Goal: Task Accomplishment & Management: Manage account settings

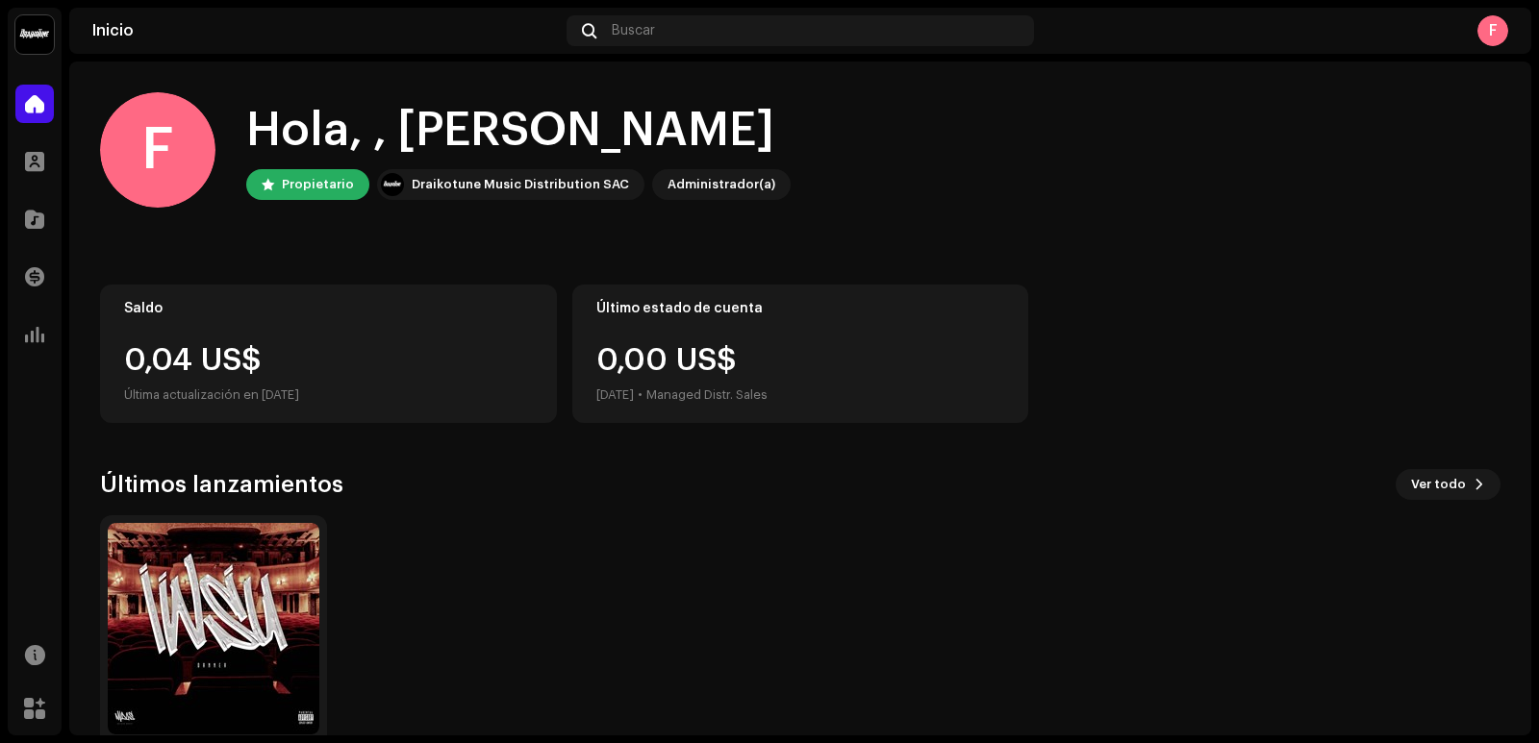
click at [158, 138] on div "F" at bounding box center [157, 149] width 115 height 115
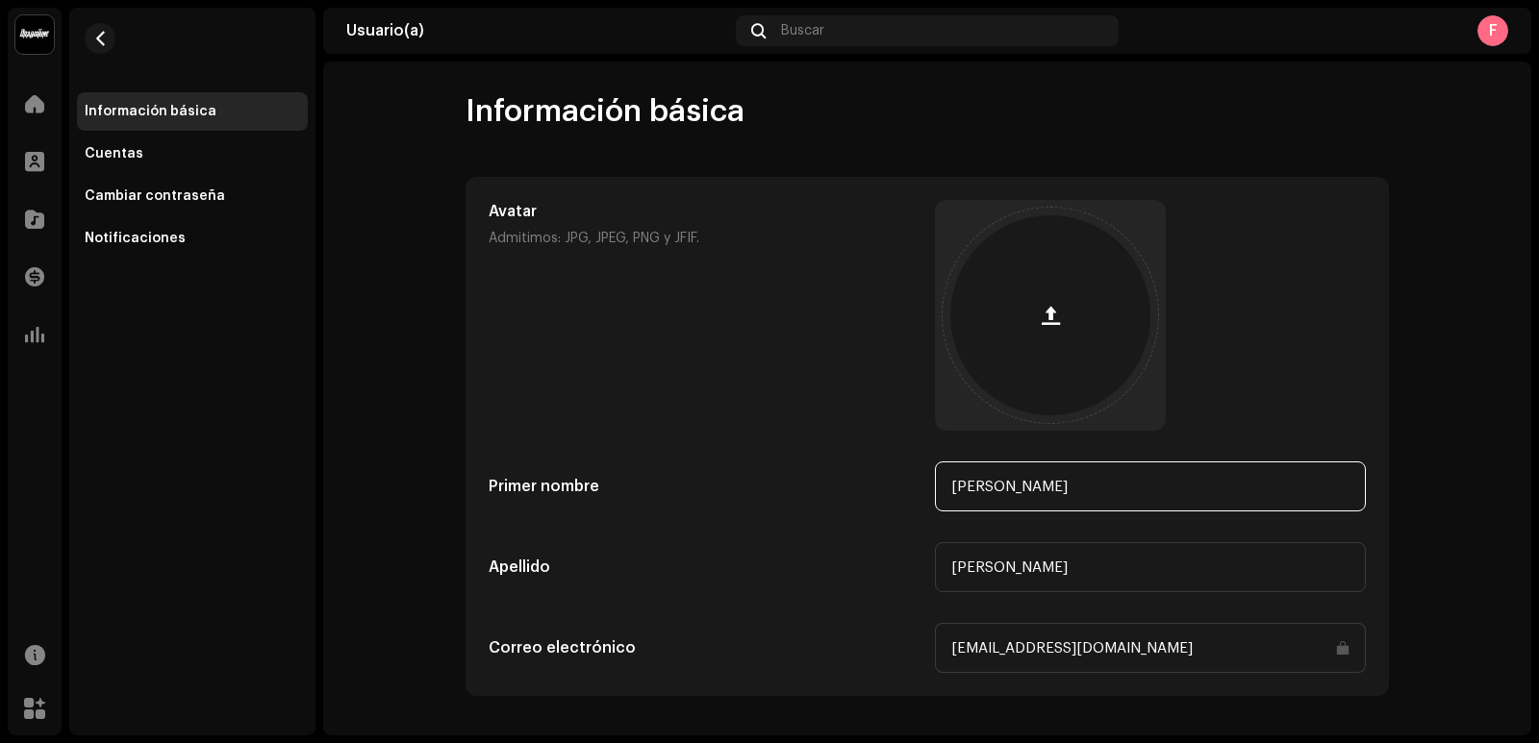
click at [1080, 497] on input "[PERSON_NAME]" at bounding box center [1150, 487] width 431 height 50
type input "[PERSON_NAME]"
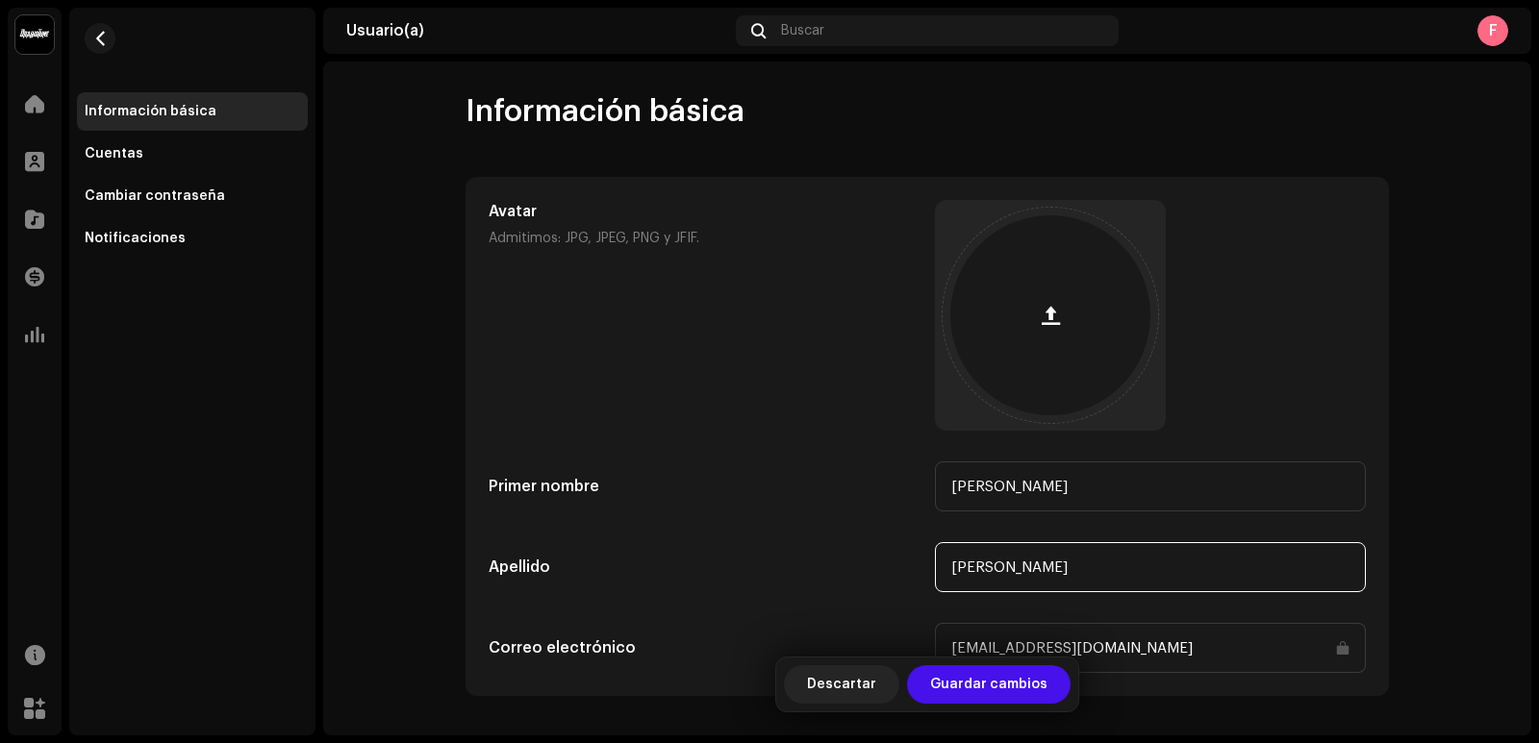
click at [1076, 567] on input "[PERSON_NAME]" at bounding box center [1150, 567] width 431 height 50
type input "Goto [PERSON_NAME]"
click at [1043, 317] on span "button" at bounding box center [1051, 315] width 18 height 15
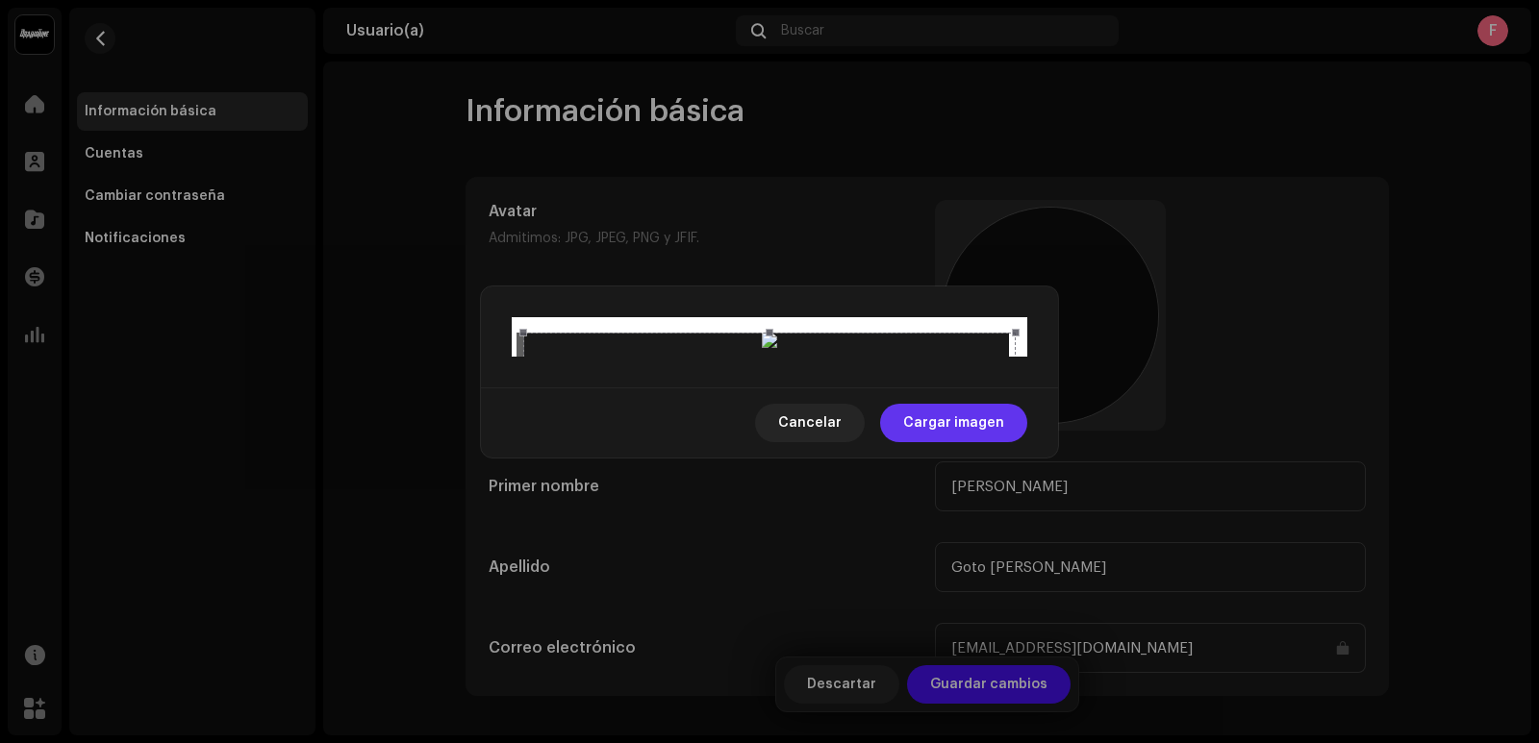
click at [959, 442] on span "Cargar imagen" at bounding box center [953, 423] width 101 height 38
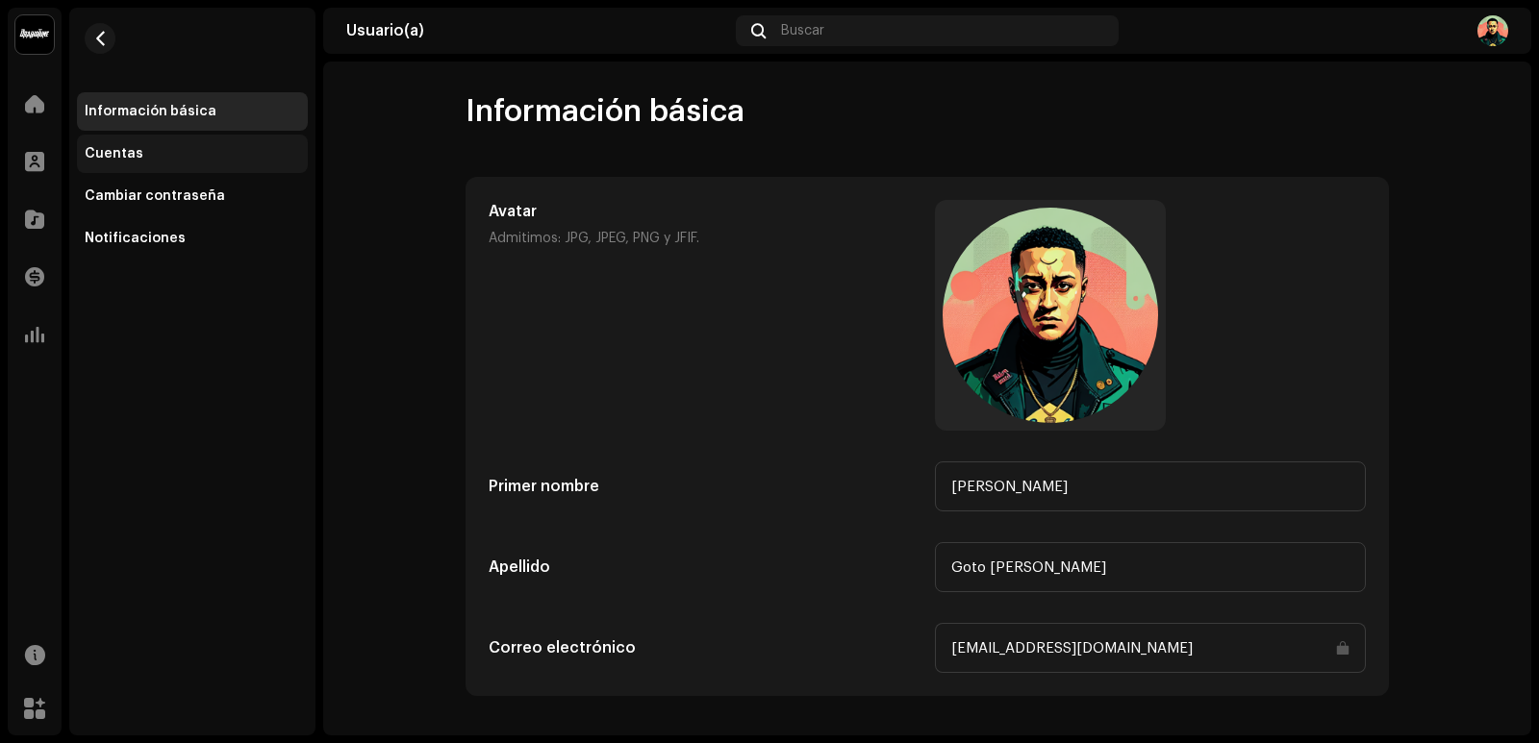
click at [242, 151] on div "Cuentas" at bounding box center [192, 153] width 215 height 15
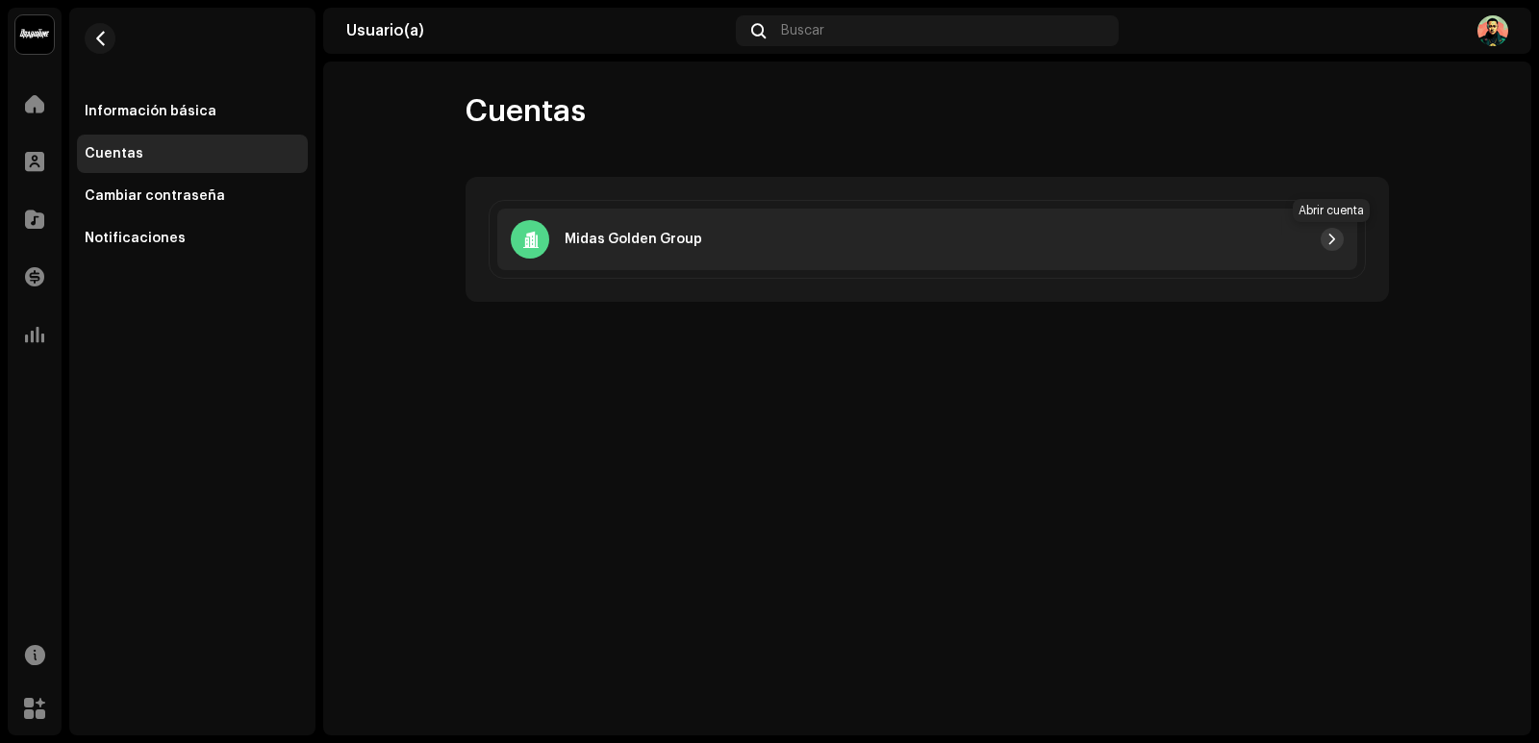
click at [1336, 238] on span "button" at bounding box center [1332, 239] width 12 height 15
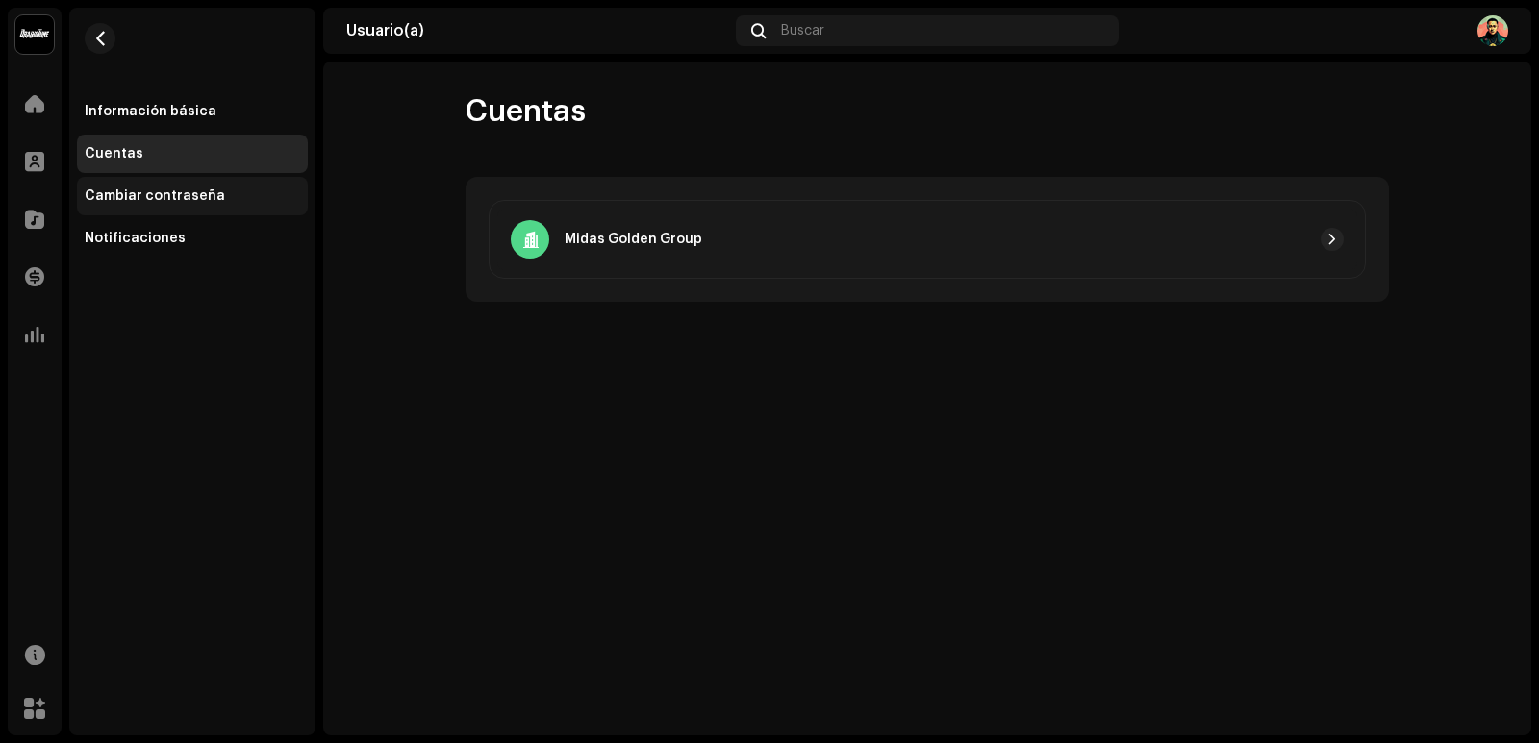
click at [202, 202] on div "Cambiar contraseña" at bounding box center [155, 196] width 140 height 15
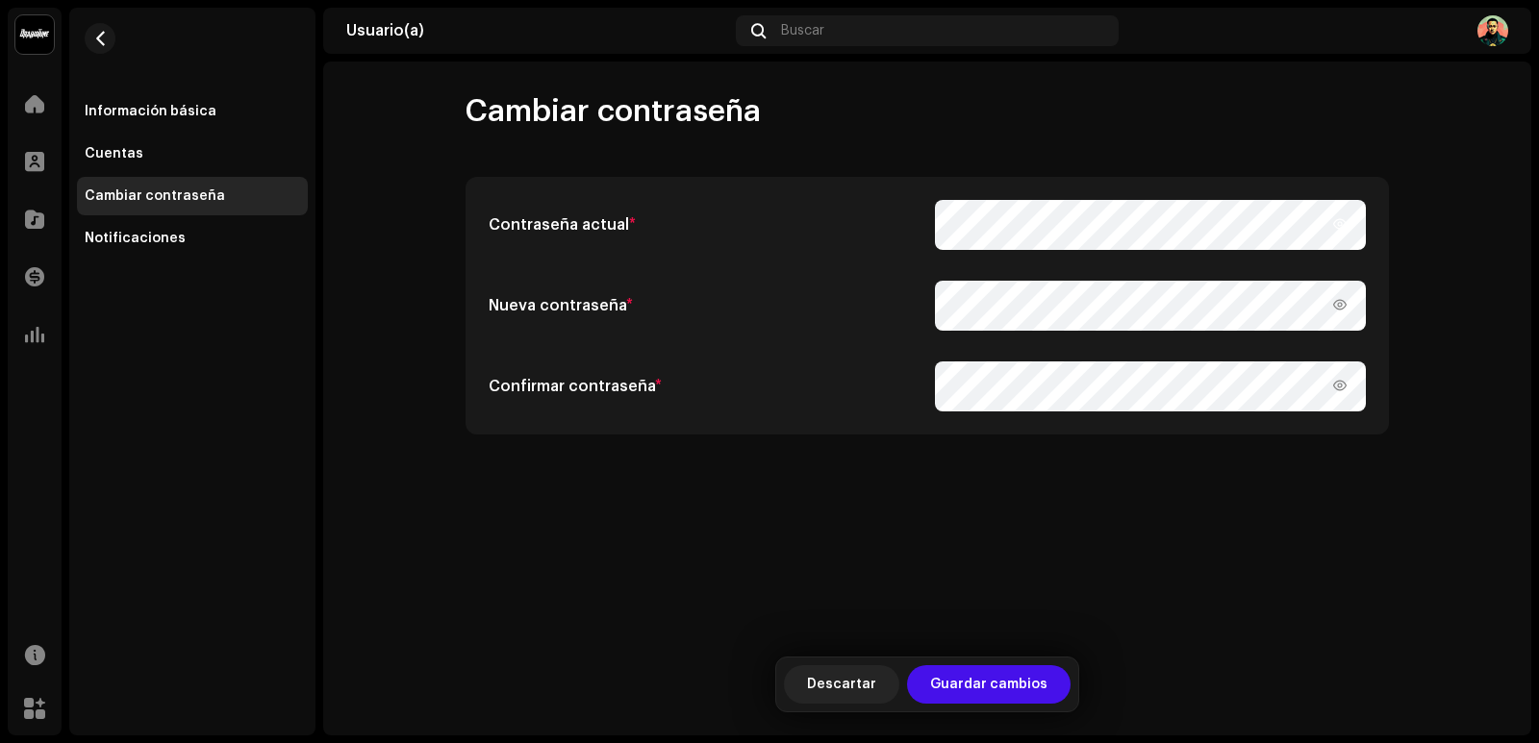
click at [1337, 220] on icon at bounding box center [1339, 224] width 21 height 21
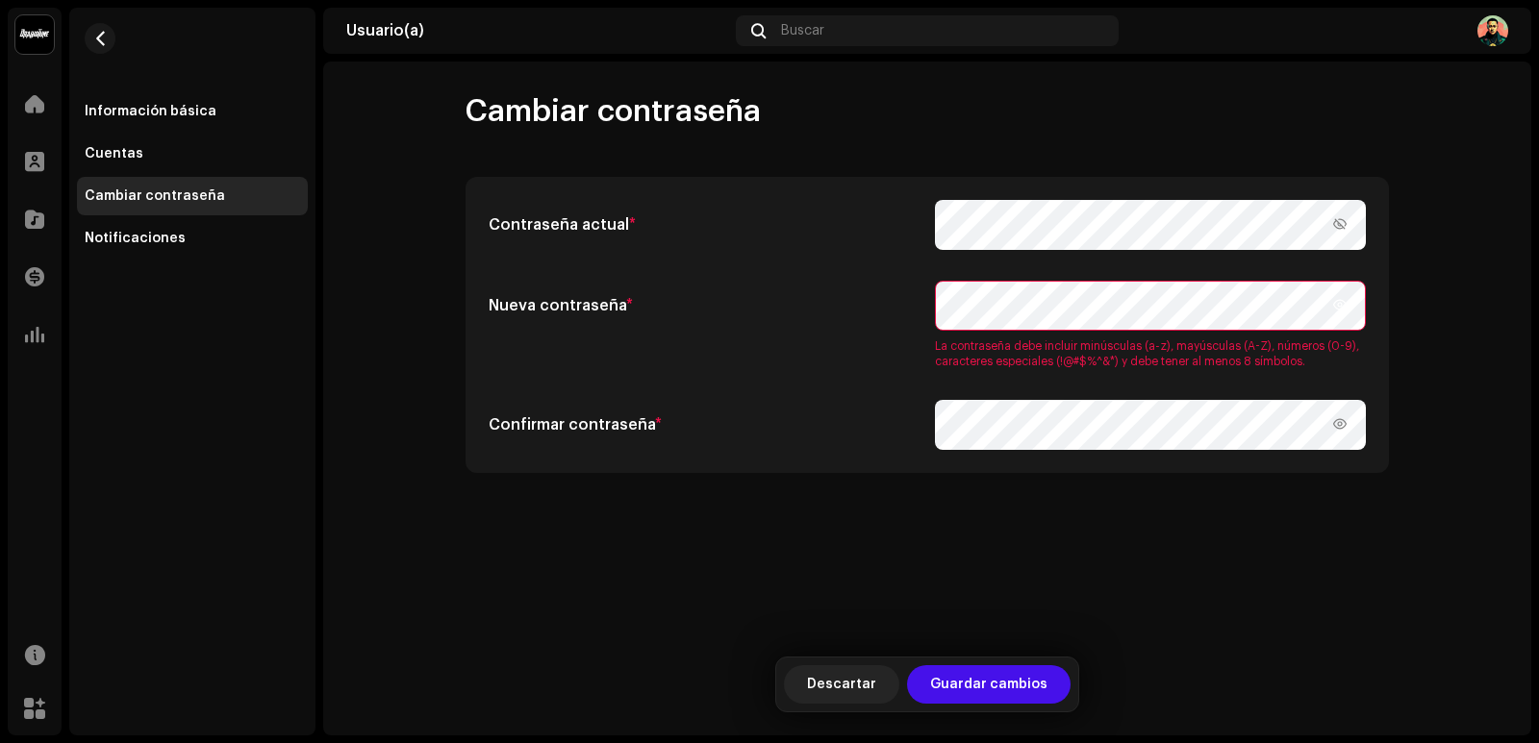
click at [1340, 306] on icon at bounding box center [1339, 304] width 21 height 21
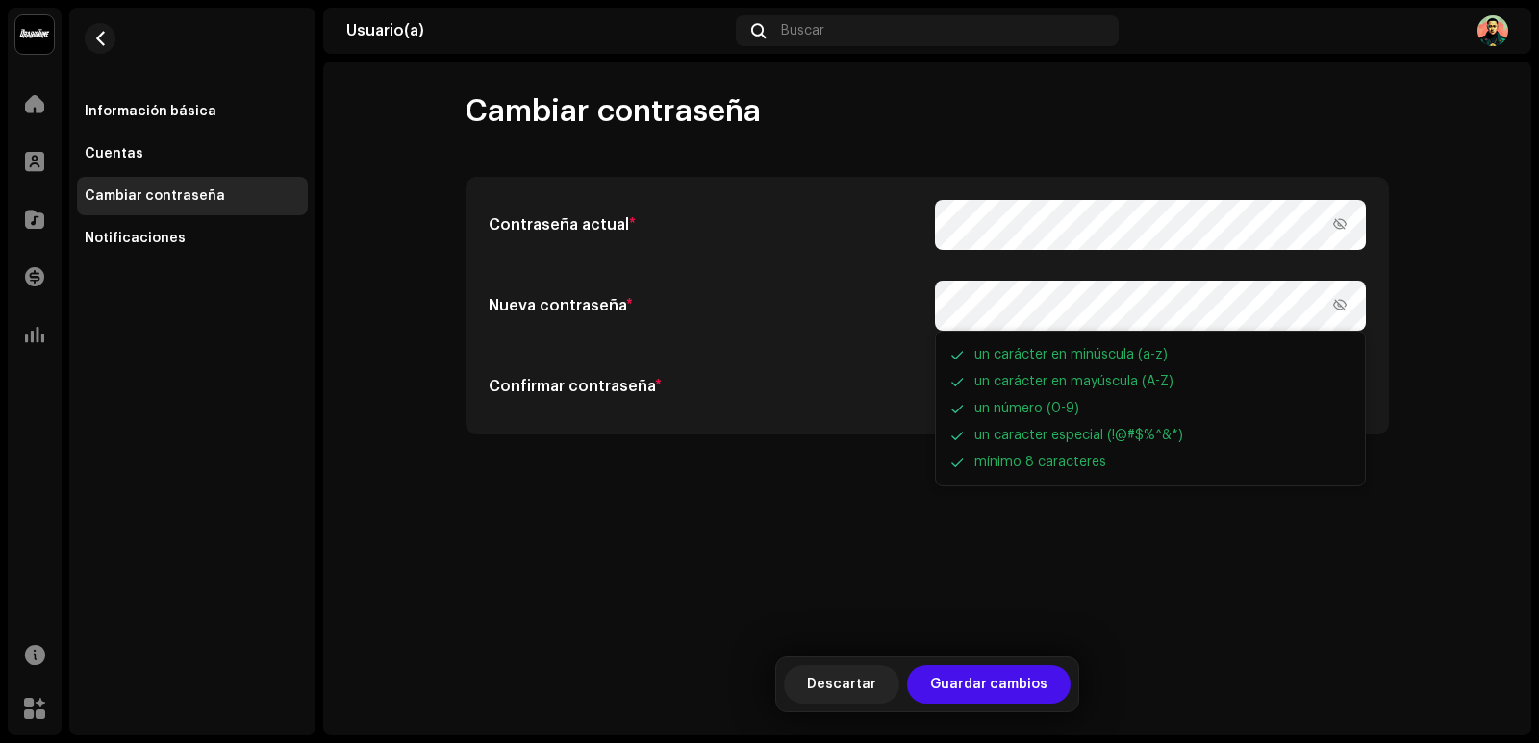
click at [764, 390] on h5 "Confirmar contraseña *" at bounding box center [704, 386] width 431 height 23
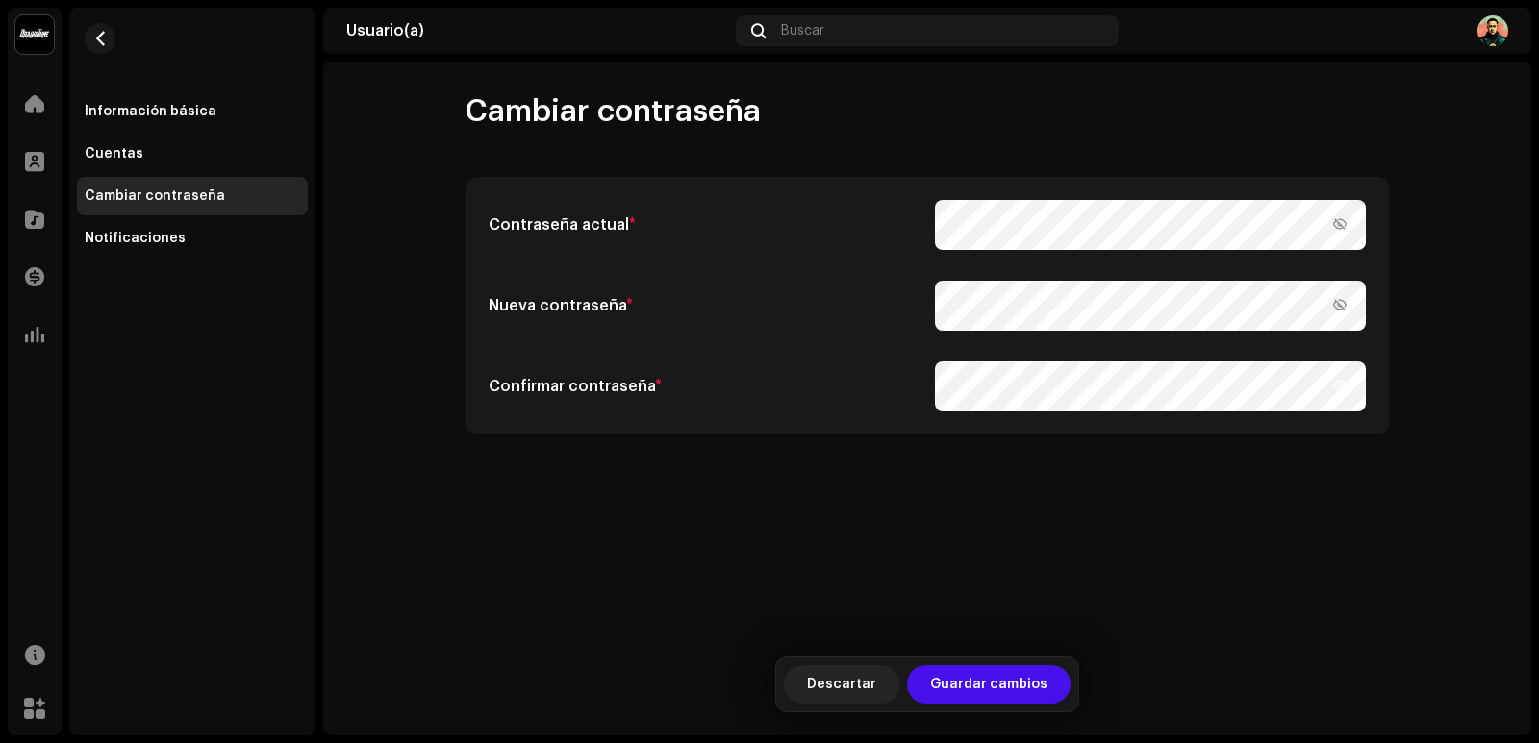
click at [1340, 386] on icon at bounding box center [1339, 385] width 21 height 21
click at [1009, 690] on span "Guardar cambios" at bounding box center [988, 685] width 117 height 38
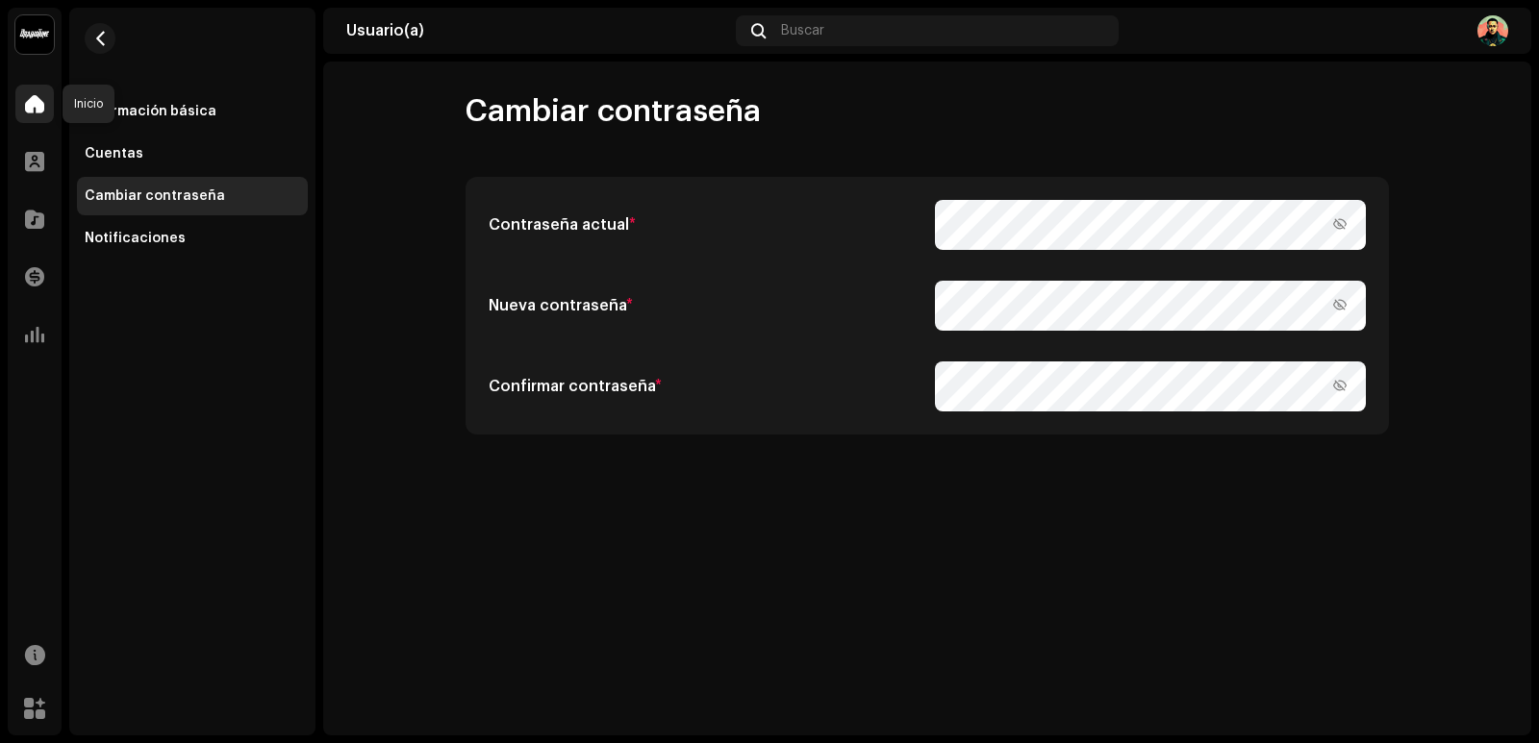
click at [39, 99] on span at bounding box center [34, 103] width 19 height 15
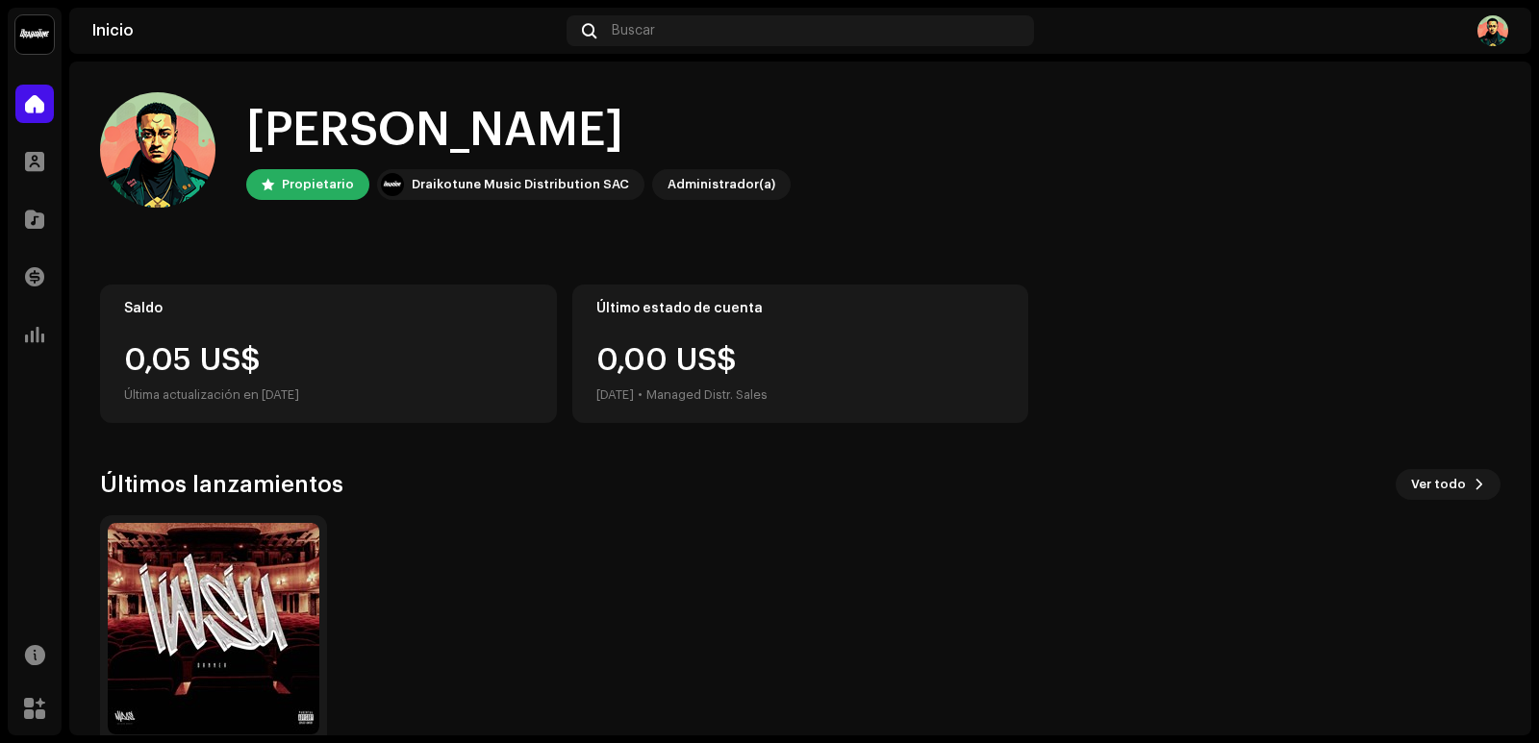
scroll to position [88, 0]
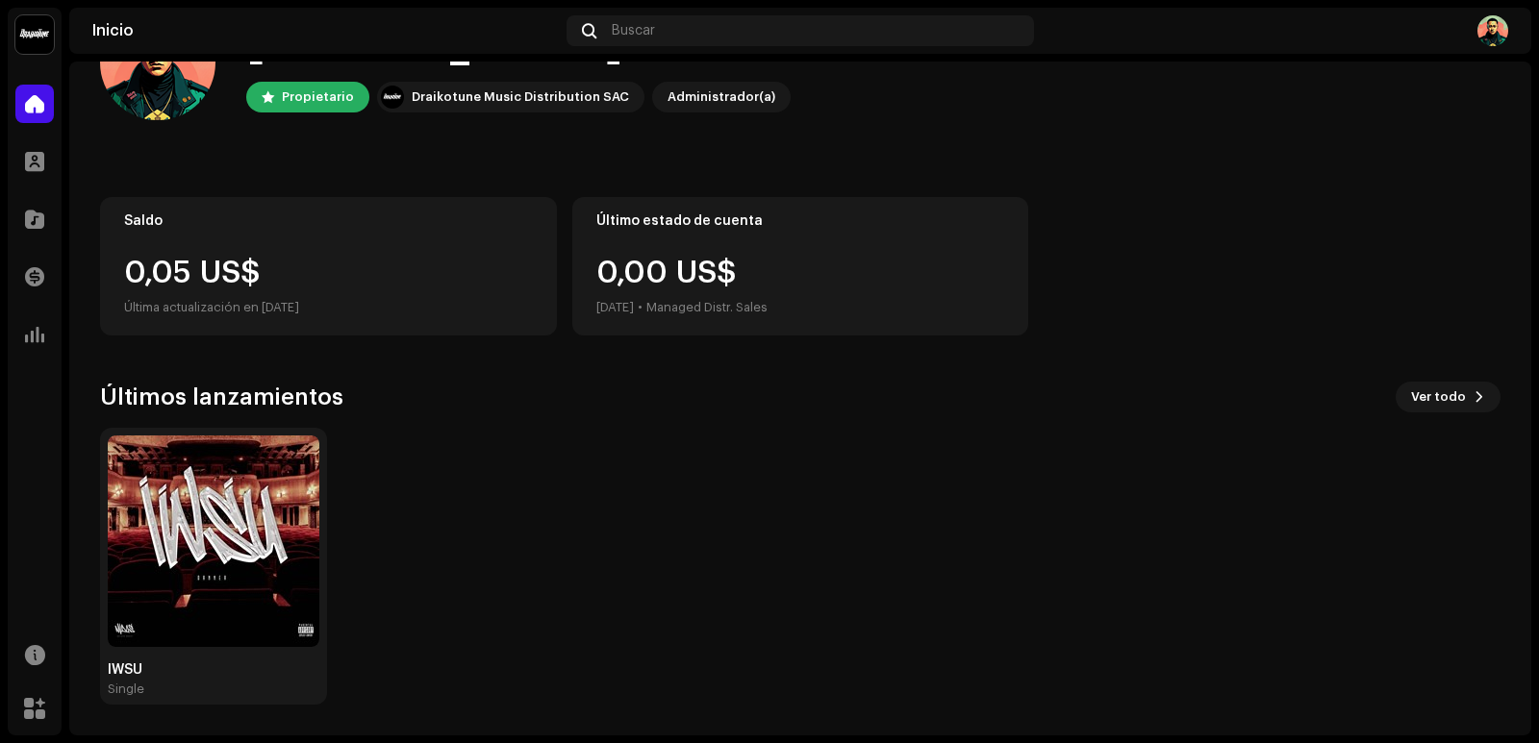
click at [35, 40] on img at bounding box center [34, 34] width 38 height 38
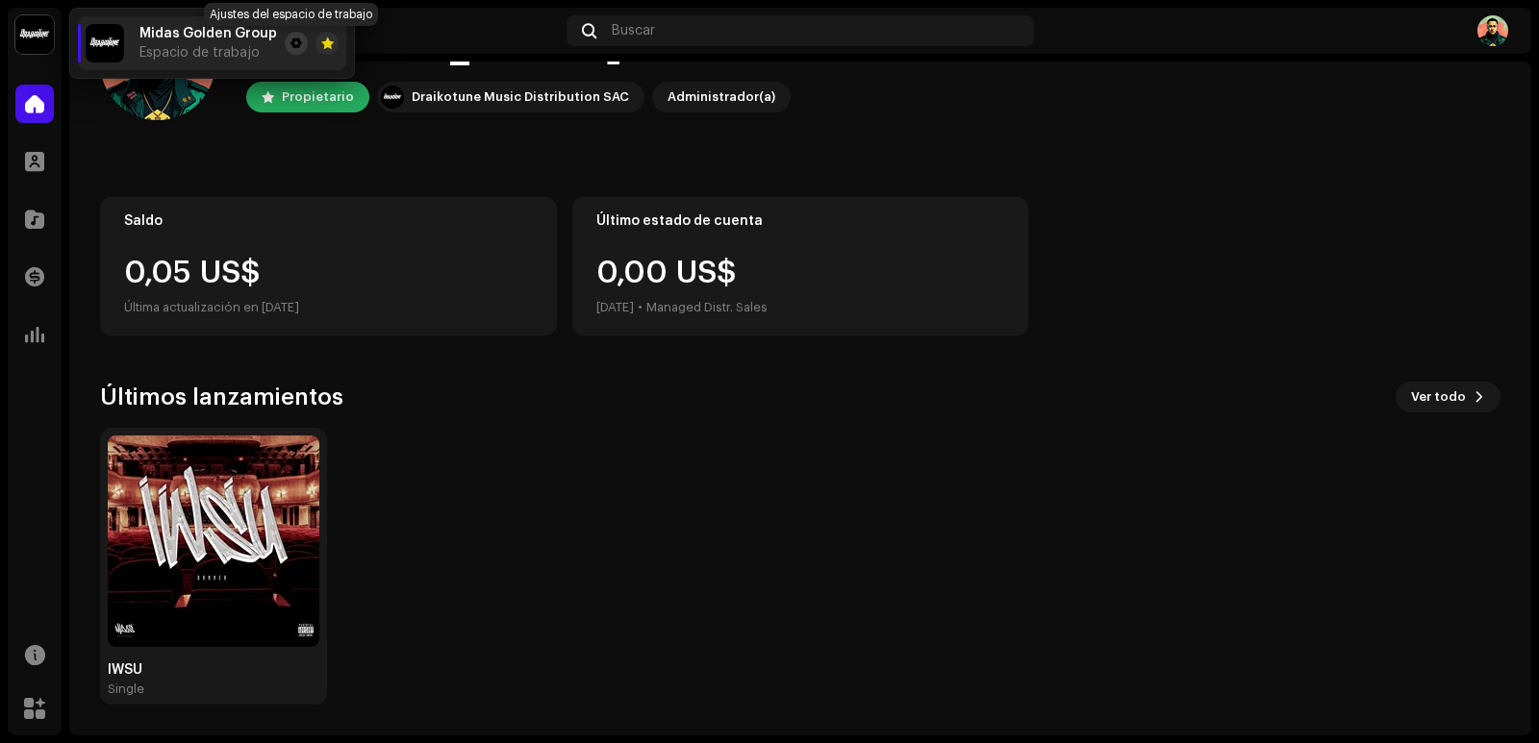
click at [290, 41] on span at bounding box center [296, 43] width 12 height 15
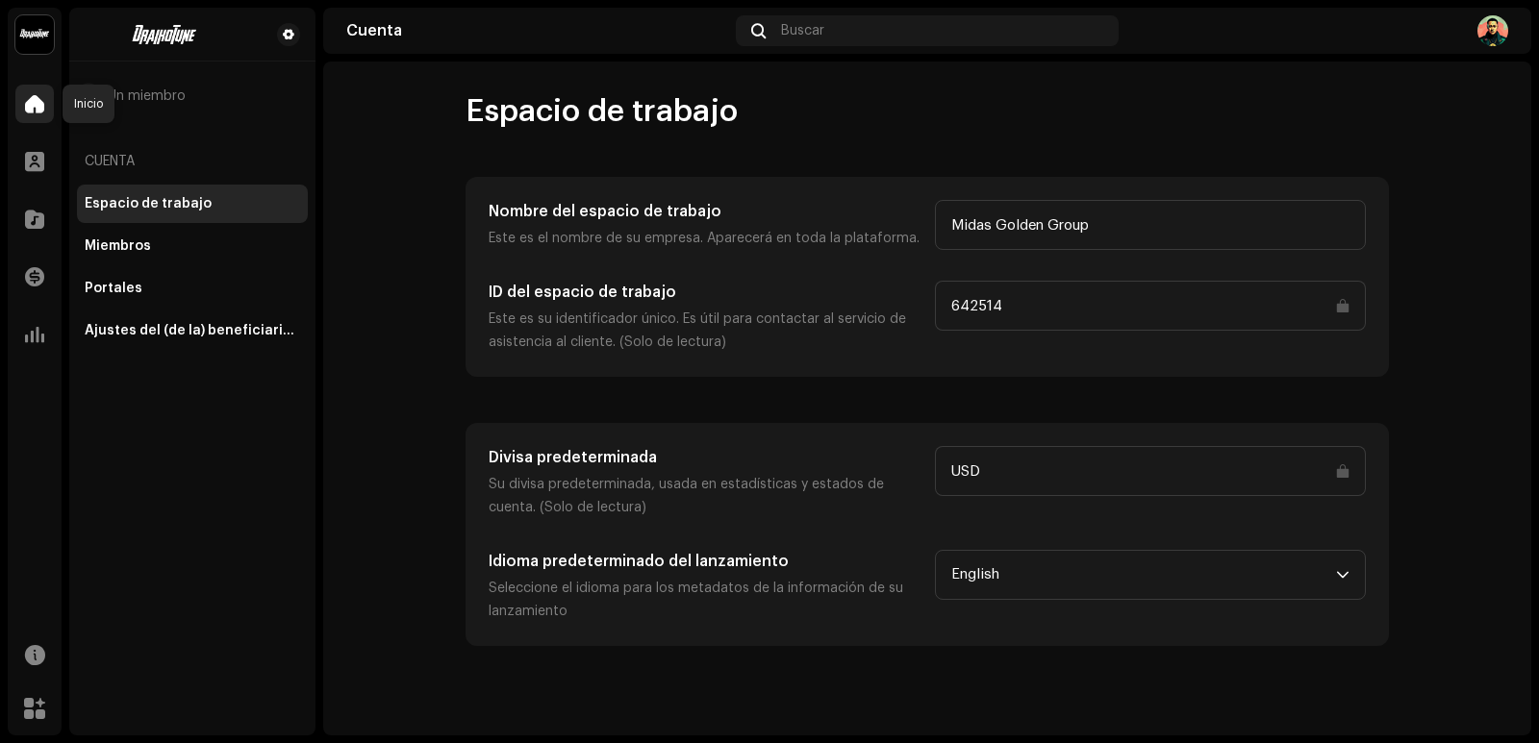
click at [43, 116] on div at bounding box center [34, 104] width 38 height 38
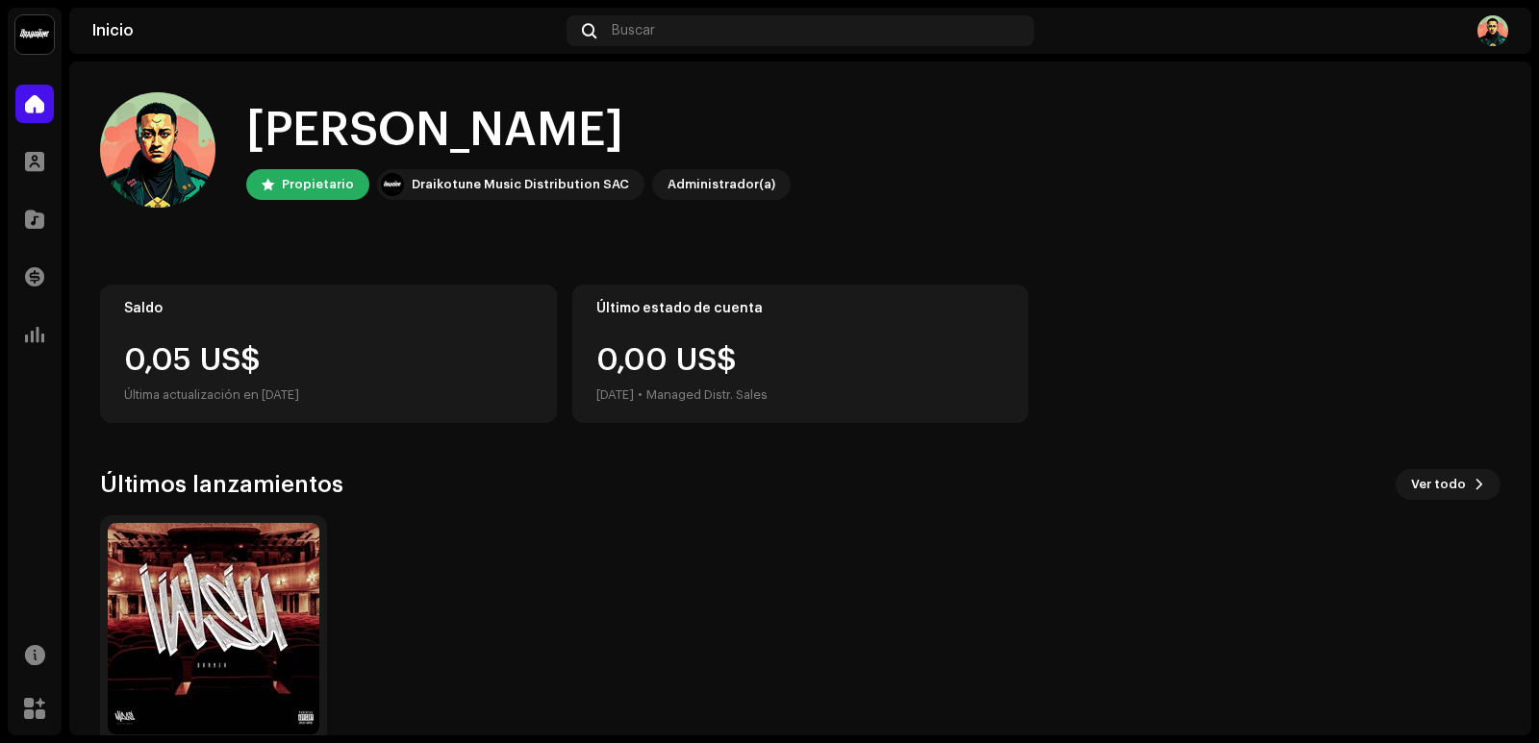
click at [1496, 31] on img at bounding box center [1492, 30] width 31 height 31
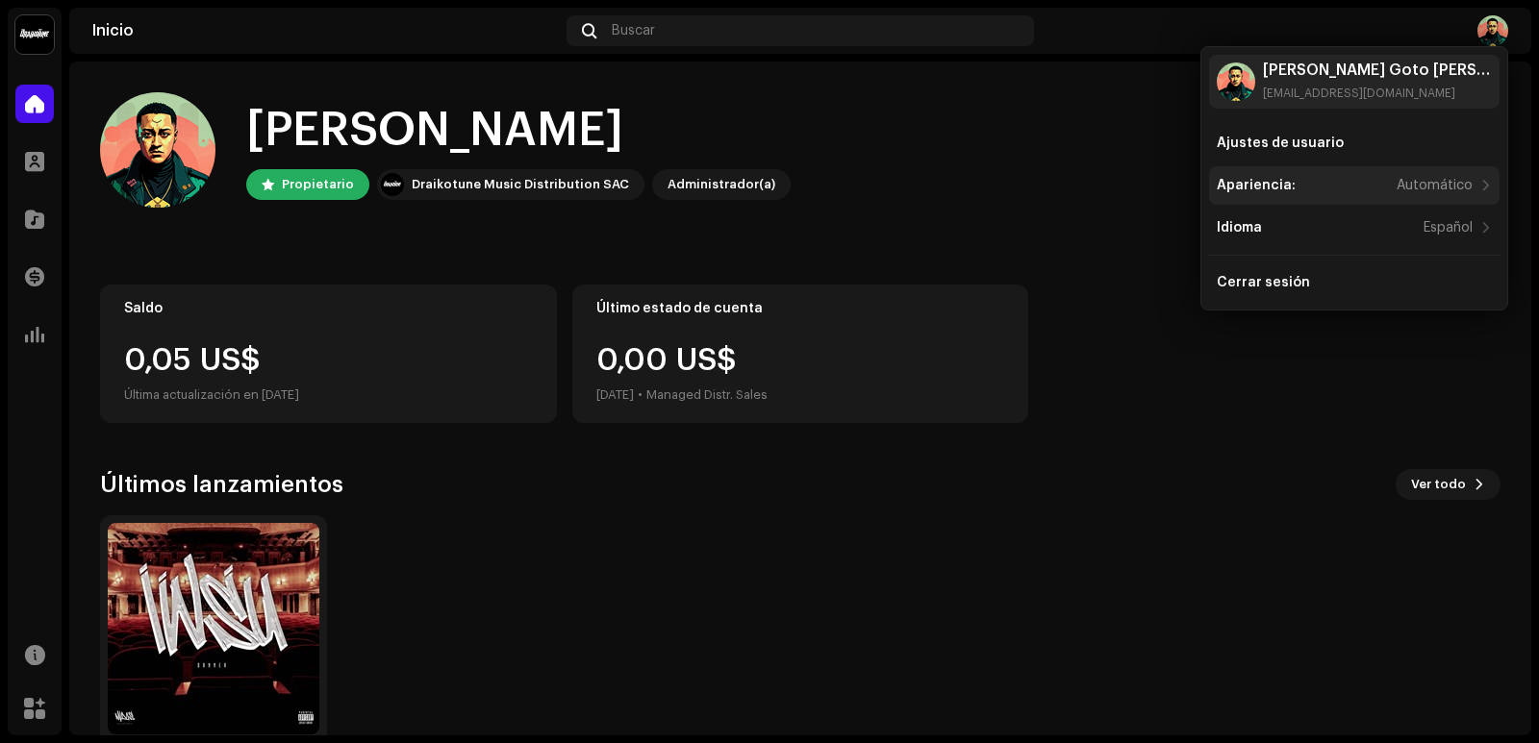
click at [1471, 178] on div "Automático" at bounding box center [1435, 185] width 76 height 15
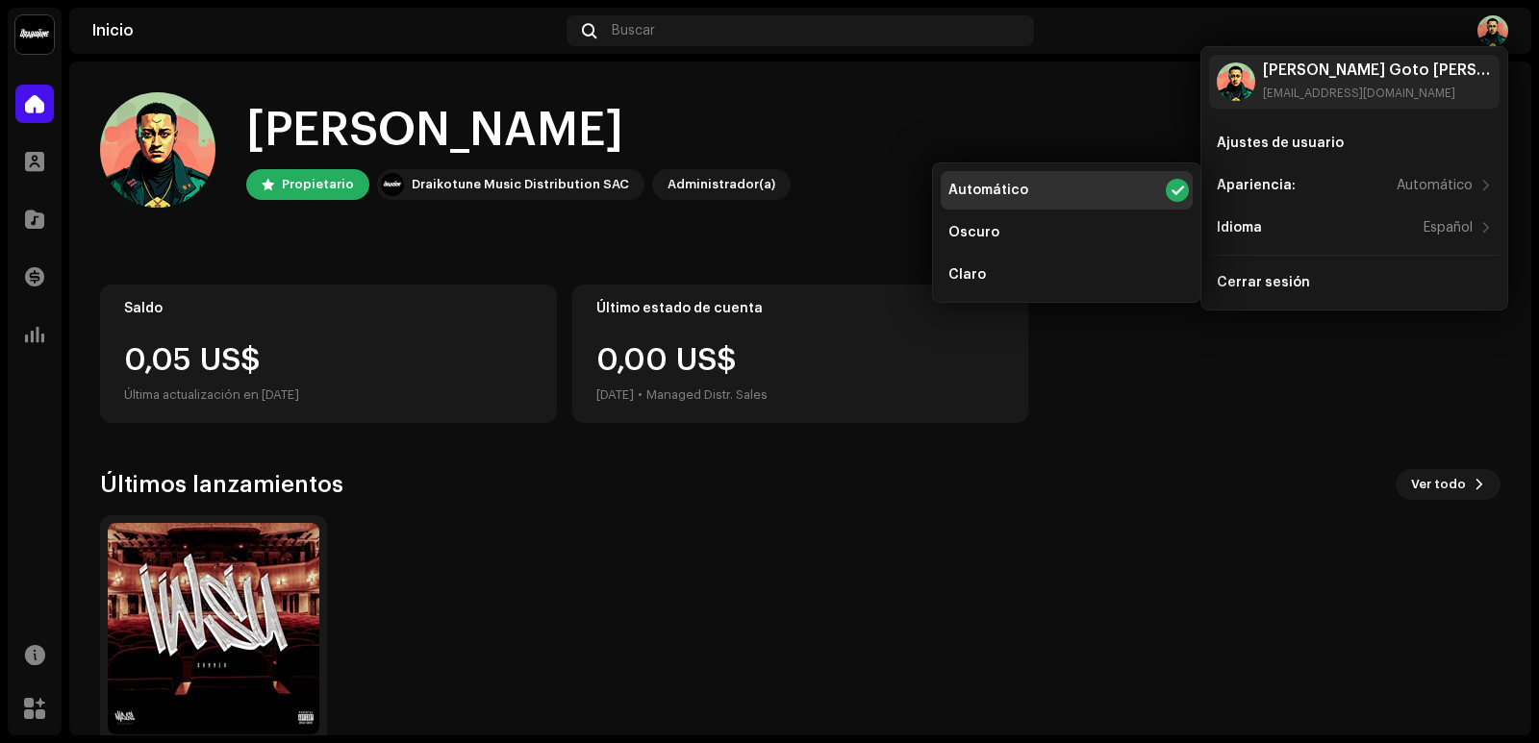
click at [1065, 119] on div "Hola, , Jose Ignacio Propietario Draikotune Music Distribution SAC Administrado…" at bounding box center [800, 149] width 1400 height 115
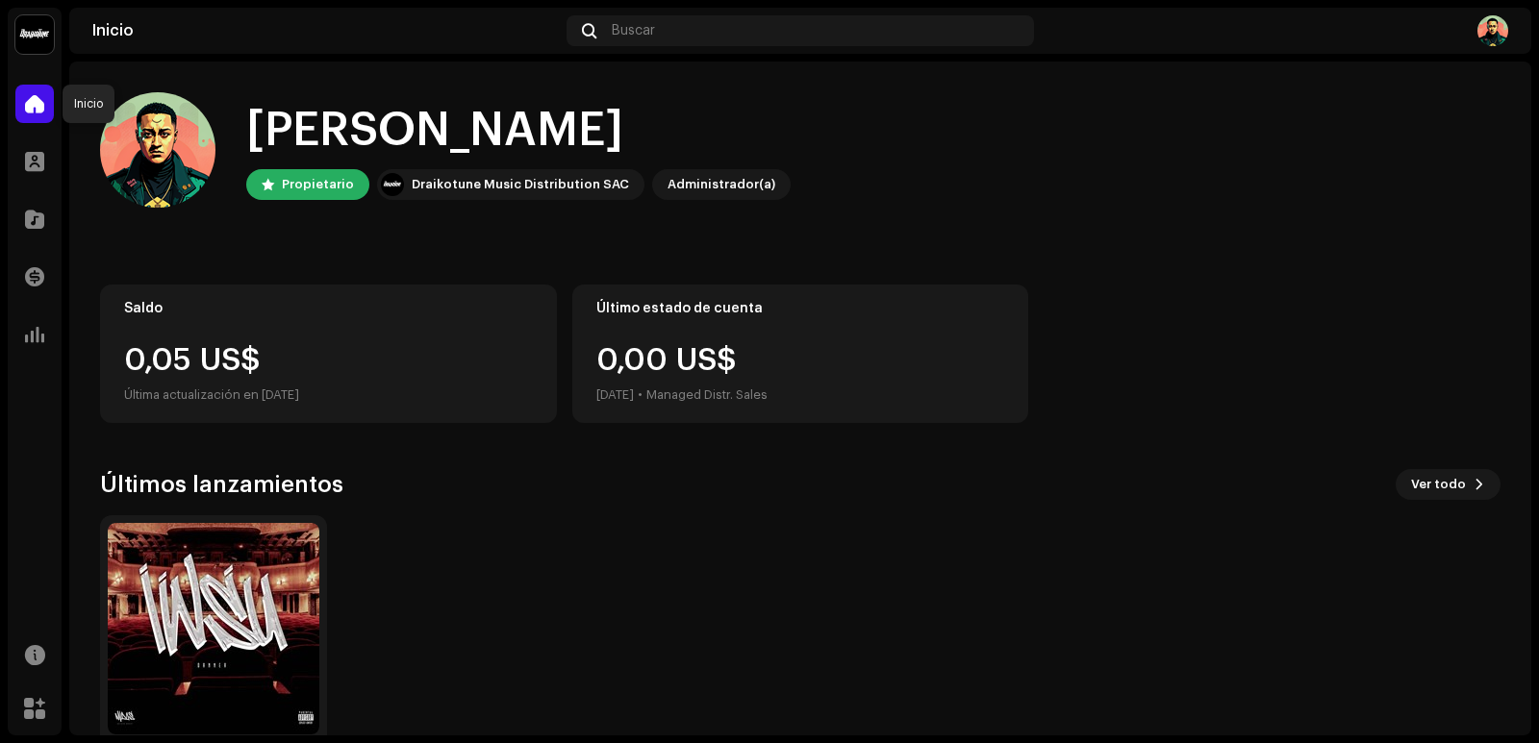
click at [36, 108] on span at bounding box center [34, 103] width 19 height 15
